Goal: Information Seeking & Learning: Find specific fact

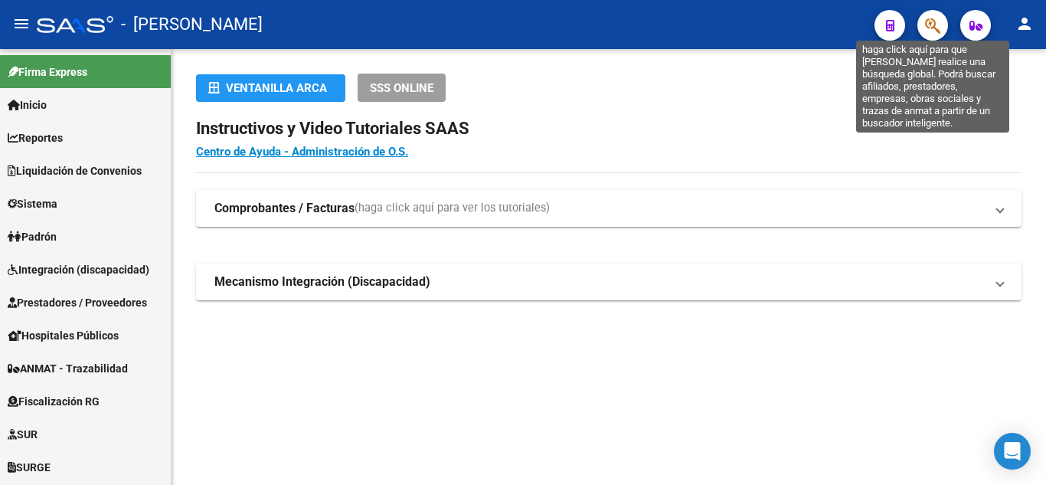
click at [929, 25] on icon "button" at bounding box center [932, 26] width 15 height 18
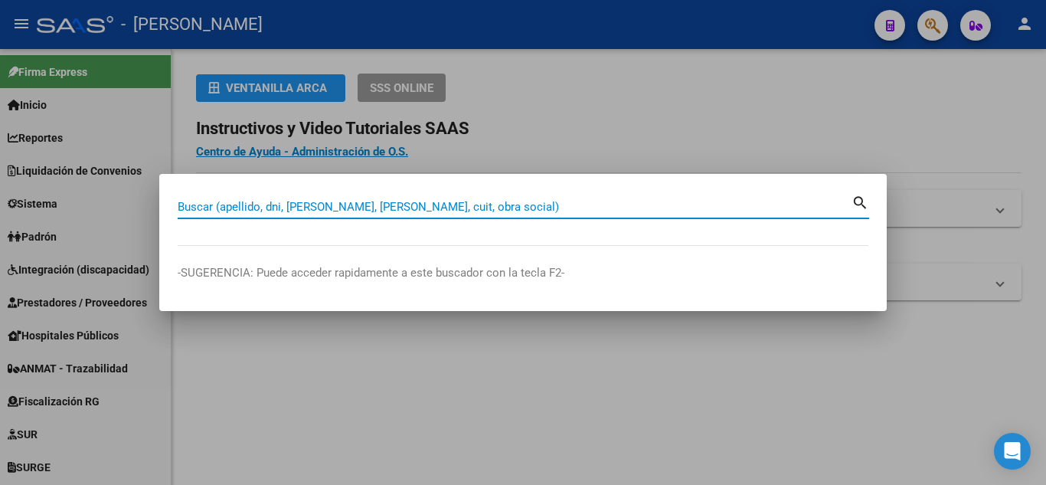
paste input "28.812.455"
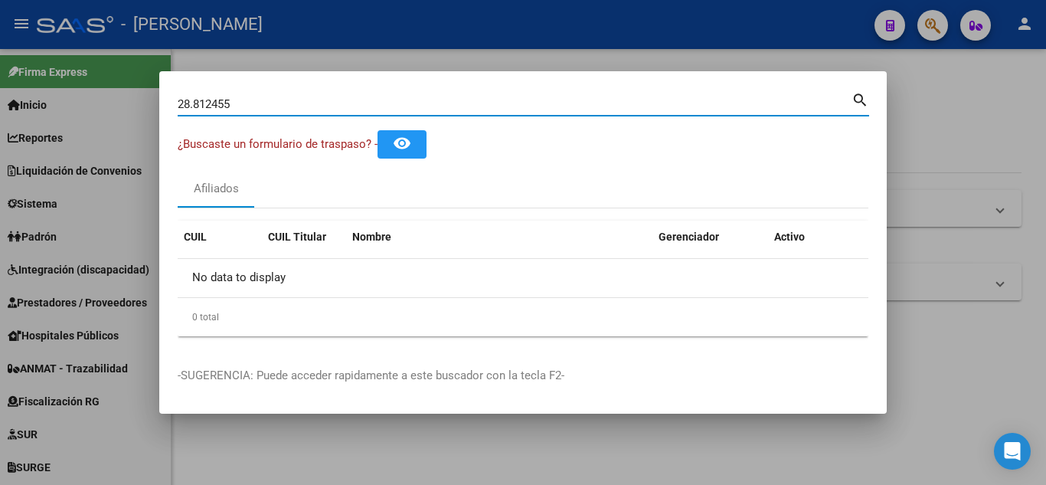
type input "28812455"
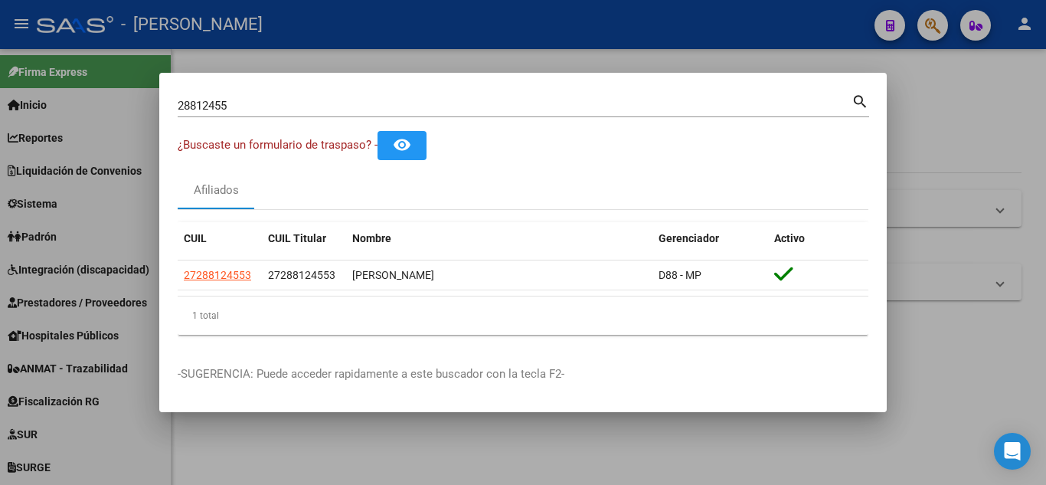
drag, startPoint x: 707, startPoint y: 265, endPoint x: 232, endPoint y: 197, distance: 479.6
click at [191, 256] on div "CUIL CUIL Titular Nombre Gerenciador Activo 27288124553 27288124553 [PERSON_NAM…" at bounding box center [523, 278] width 691 height 113
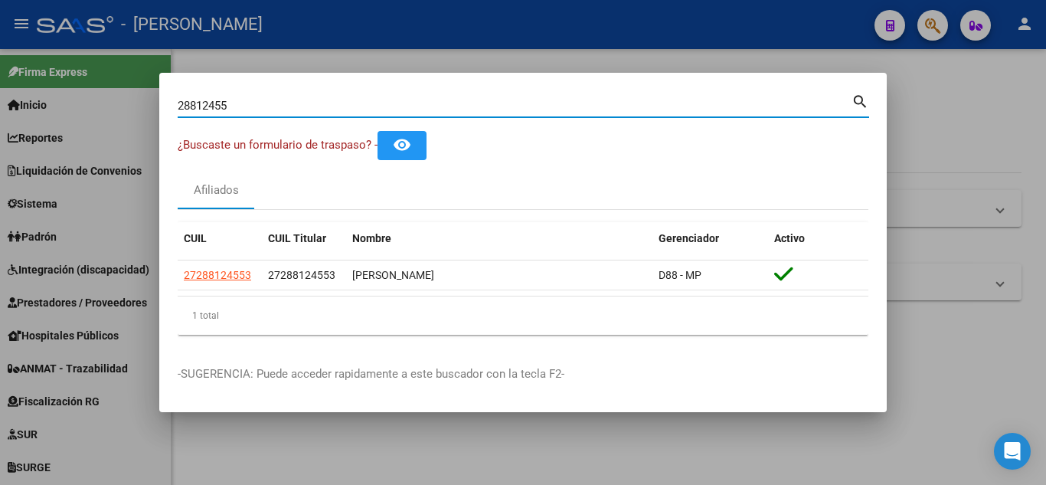
click at [220, 106] on input "28812455" at bounding box center [515, 106] width 674 height 14
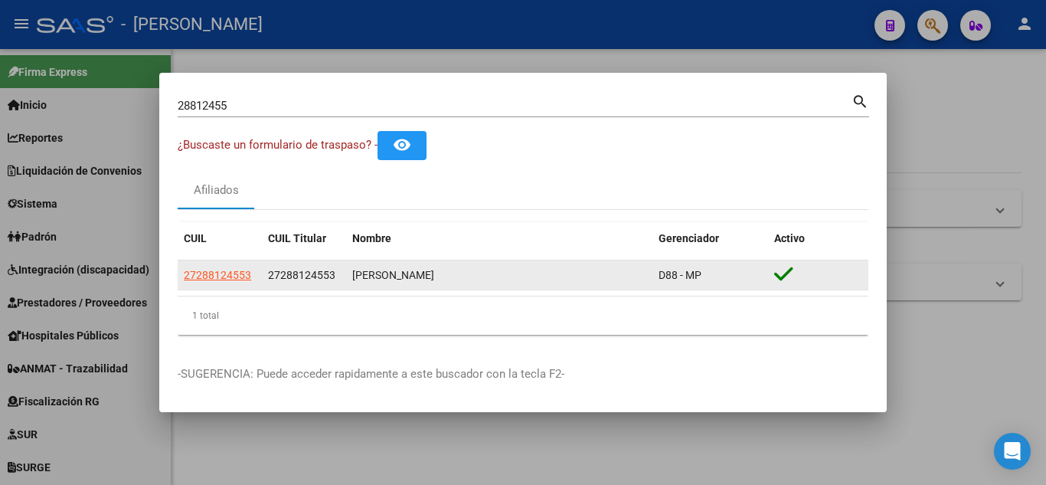
drag, startPoint x: 174, startPoint y: 277, endPoint x: 704, endPoint y: 288, distance: 529.9
click at [704, 288] on mat-dialog-content "28812455 Buscar (apellido, dni, cuil, nro traspaso, cuit, obra social) search ¿…" at bounding box center [522, 219] width 727 height 256
copy datatable-body-row "27288124553 27288124553 [PERSON_NAME] D88 - MP"
